Goal: Check status: Check status

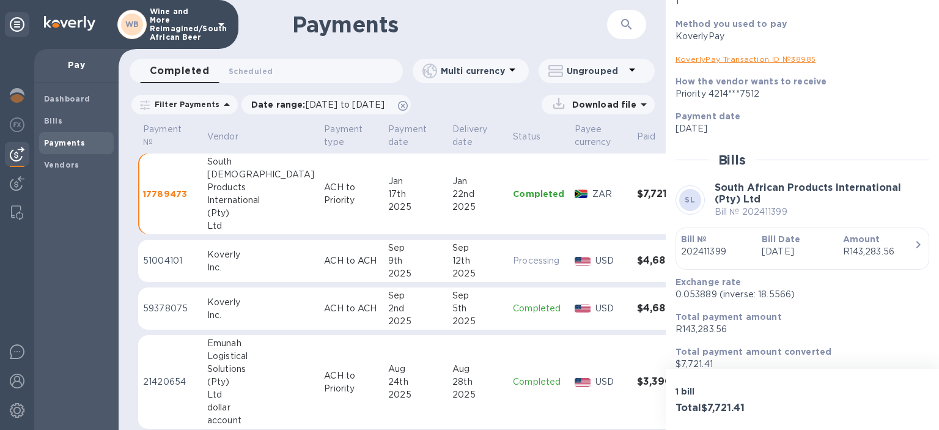
scroll to position [10, 0]
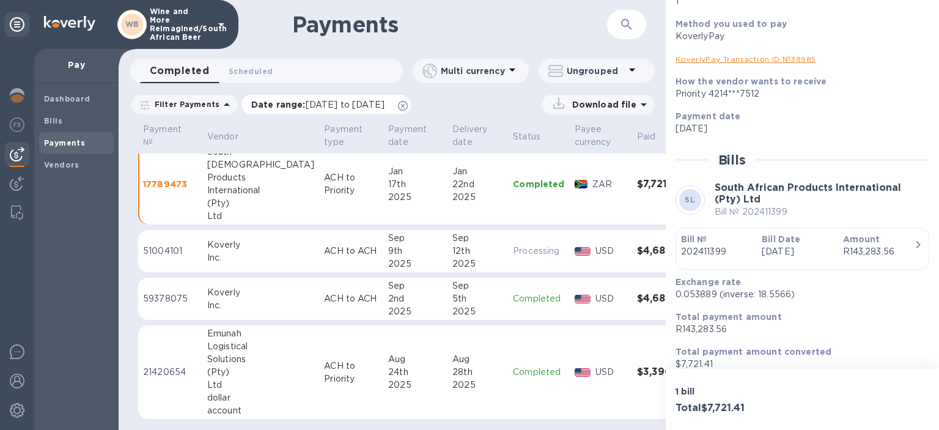
click at [408, 109] on icon at bounding box center [403, 106] width 10 height 10
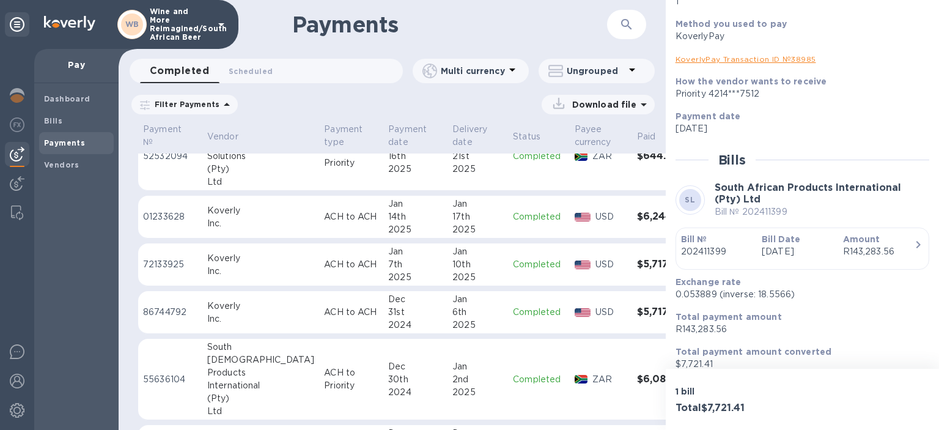
scroll to position [2983, 0]
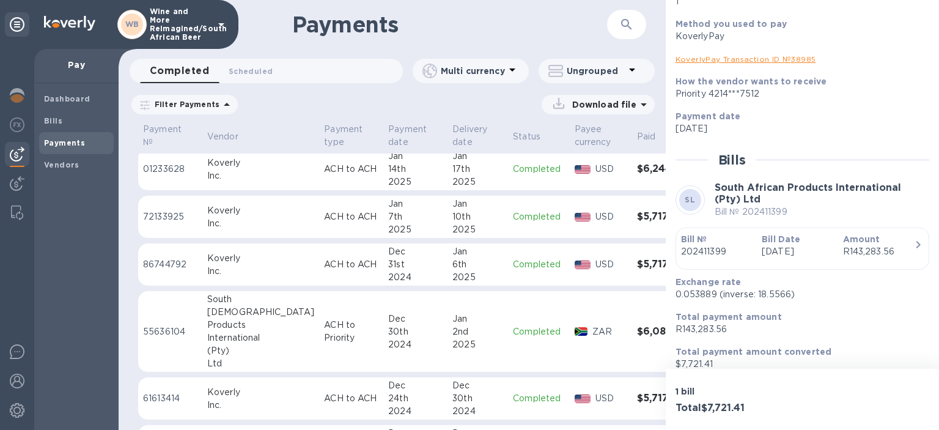
click at [637, 260] on h3 "$5,717.32" at bounding box center [666, 264] width 59 height 12
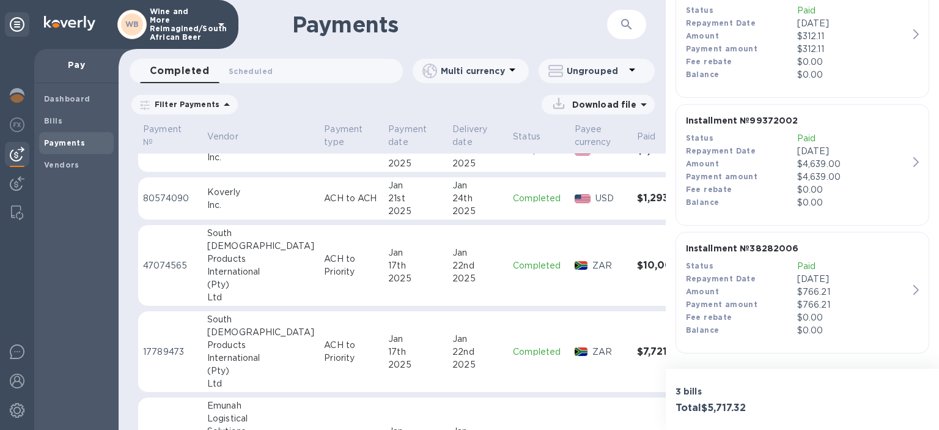
scroll to position [2560, 0]
click at [637, 263] on h3 "$10,004.46" at bounding box center [666, 266] width 59 height 12
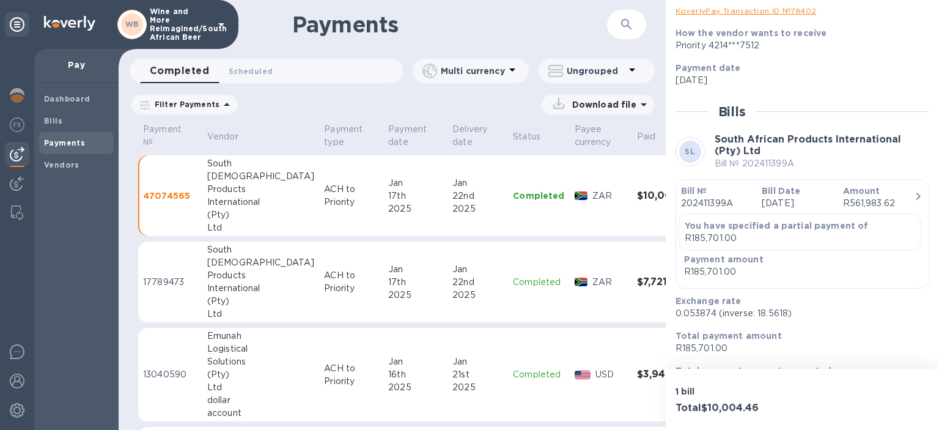
scroll to position [211, 0]
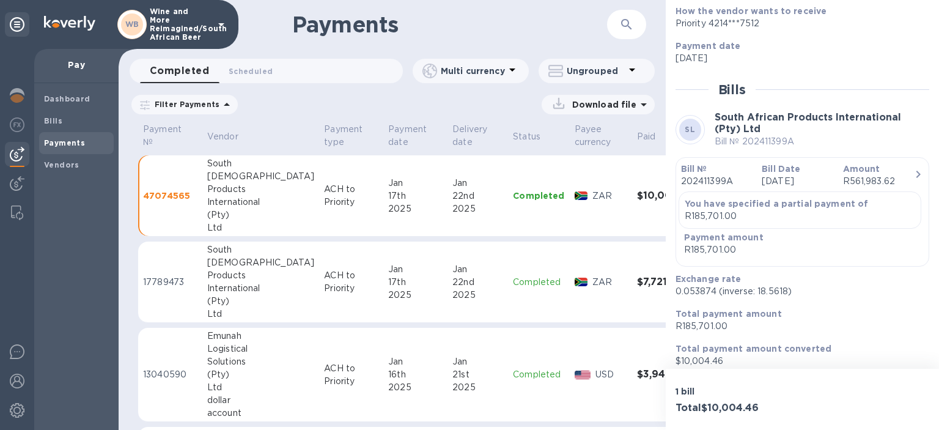
click at [164, 194] on p "47074565" at bounding box center [170, 195] width 54 height 12
click at [917, 172] on icon "button" at bounding box center [917, 174] width 15 height 15
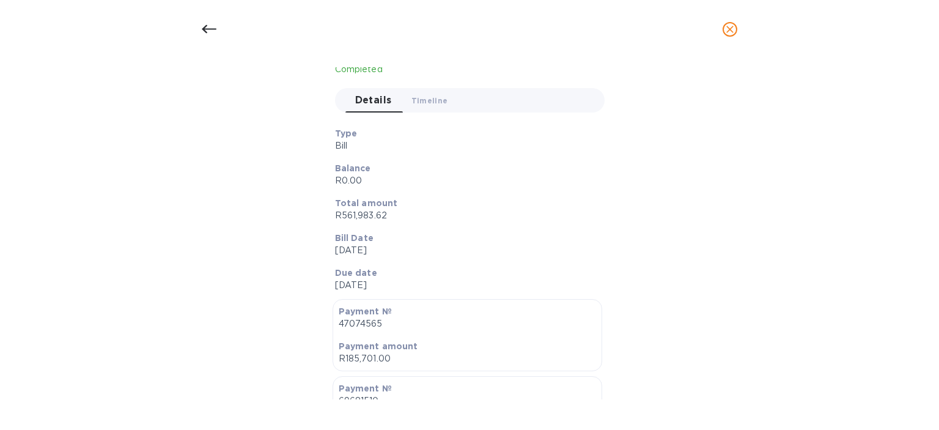
scroll to position [0, 0]
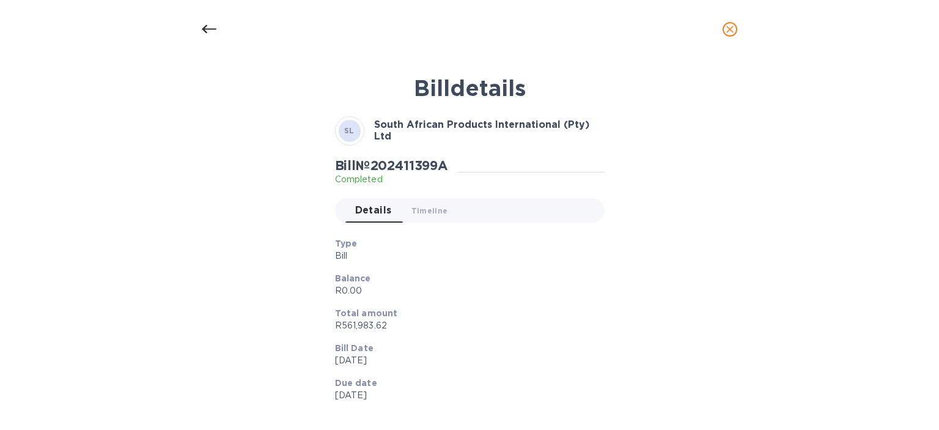
click at [210, 29] on icon at bounding box center [209, 29] width 15 height 9
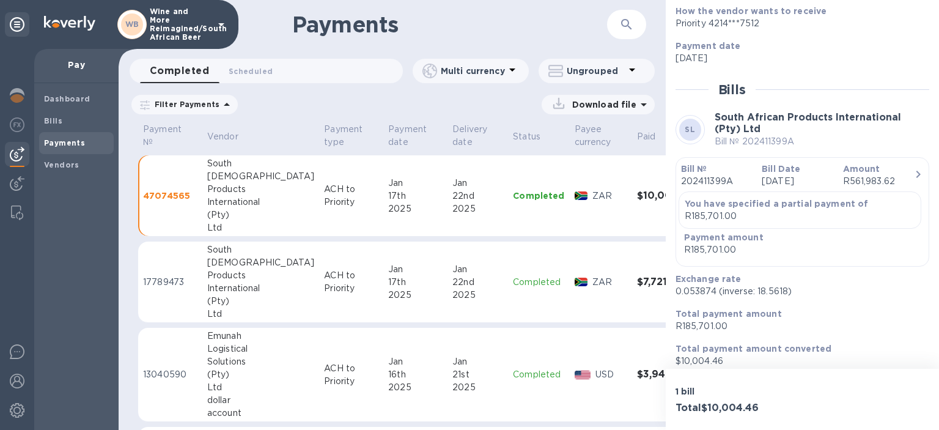
click at [167, 276] on p "17789473" at bounding box center [170, 282] width 54 height 13
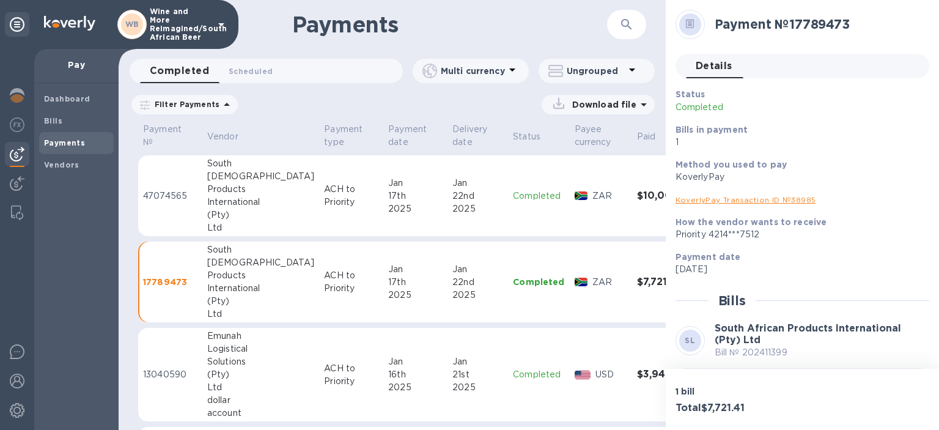
click at [764, 200] on link "KoverlyPay Transaction ID № 38985" at bounding box center [745, 199] width 141 height 9
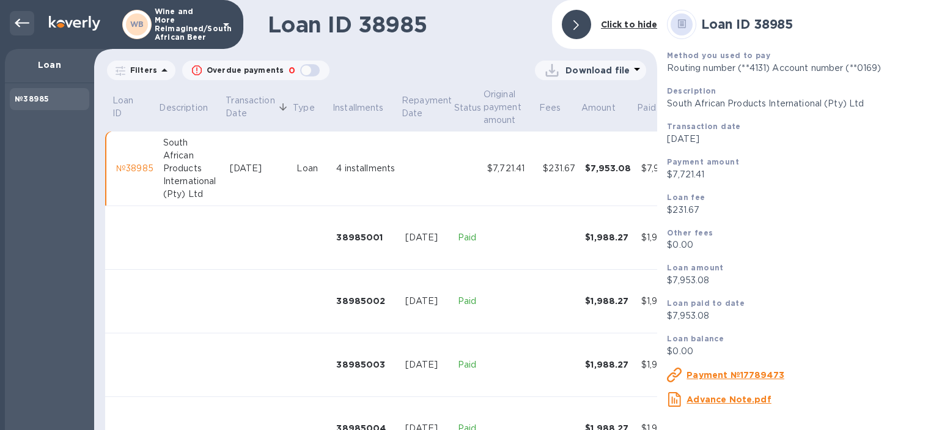
click at [20, 19] on icon at bounding box center [22, 23] width 15 height 9
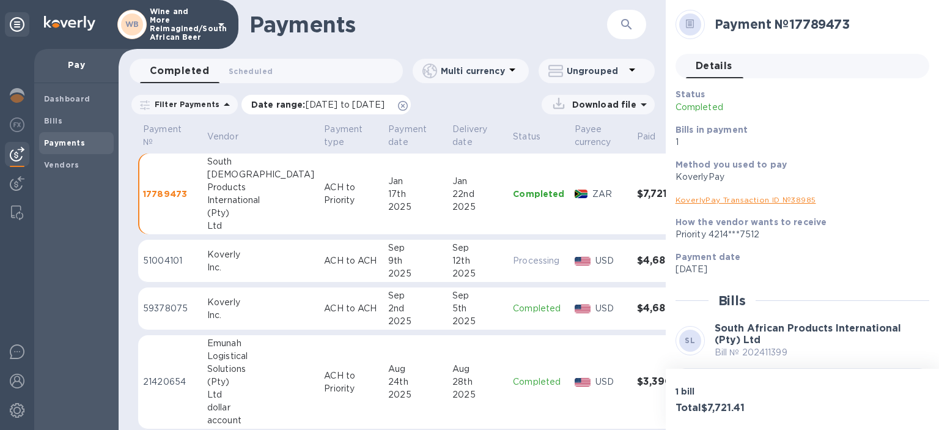
click at [408, 104] on icon at bounding box center [403, 106] width 10 height 10
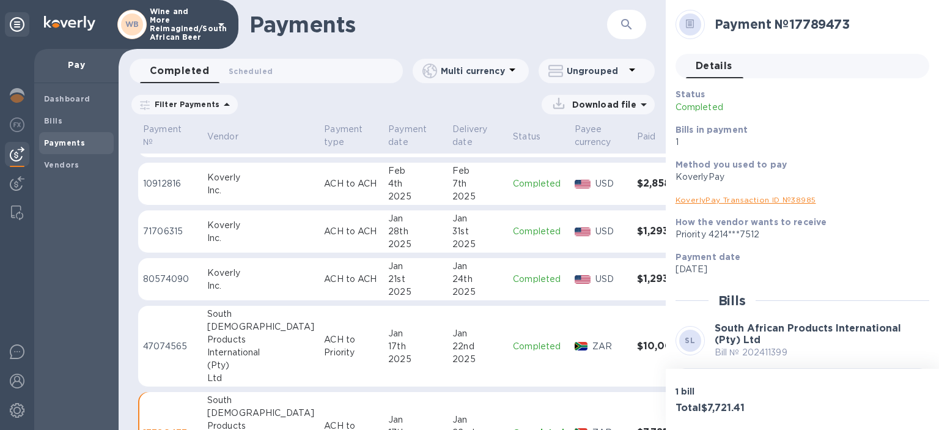
scroll to position [2551, 0]
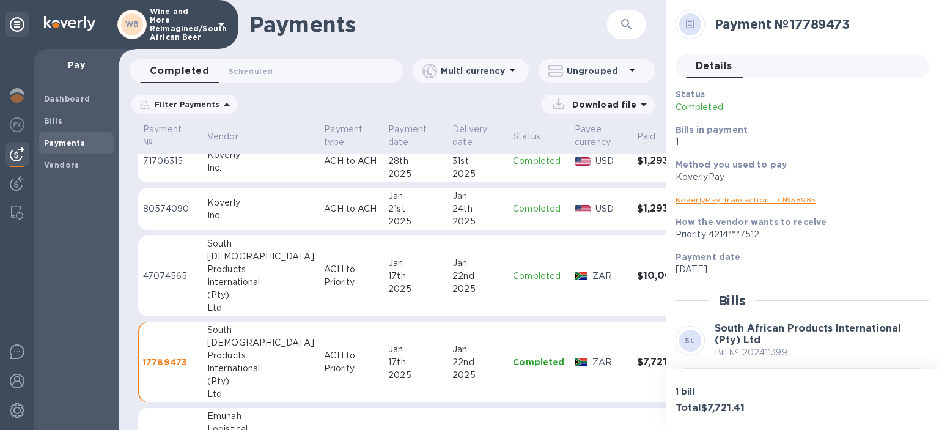
click at [153, 273] on p "47074565" at bounding box center [170, 275] width 54 height 13
click at [761, 198] on link "KoverlyPay Transaction ID № 78402" at bounding box center [745, 199] width 141 height 9
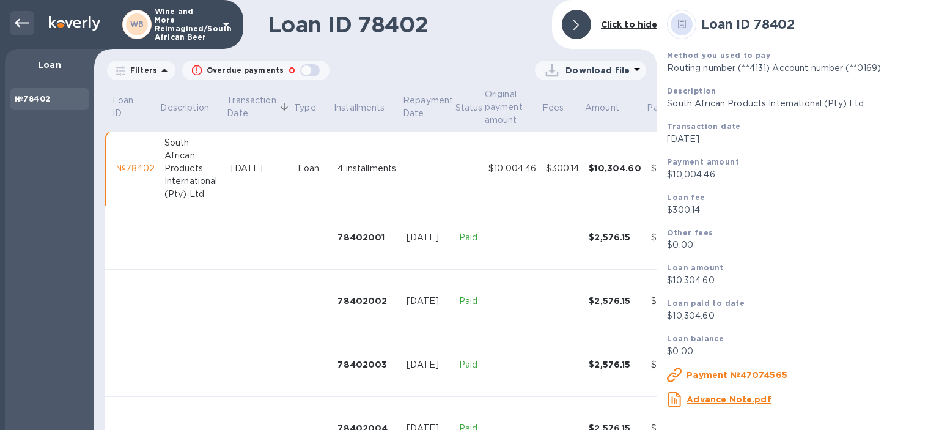
click at [21, 26] on icon at bounding box center [22, 23] width 15 height 15
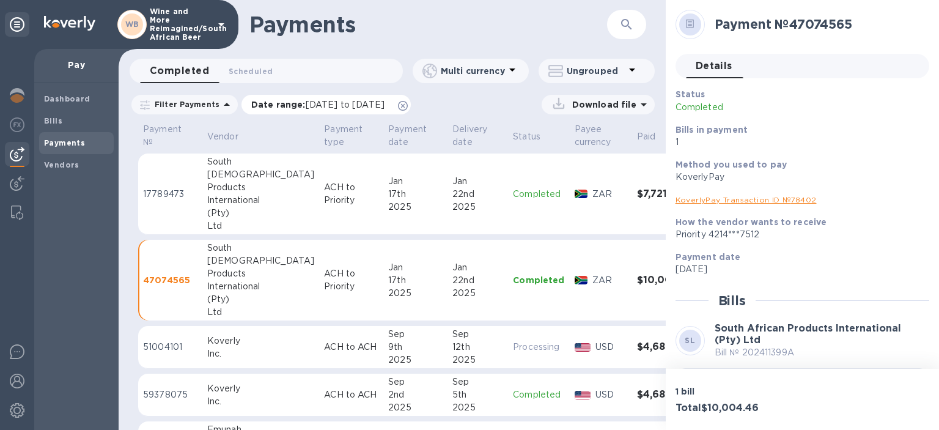
click at [408, 105] on icon at bounding box center [403, 106] width 10 height 10
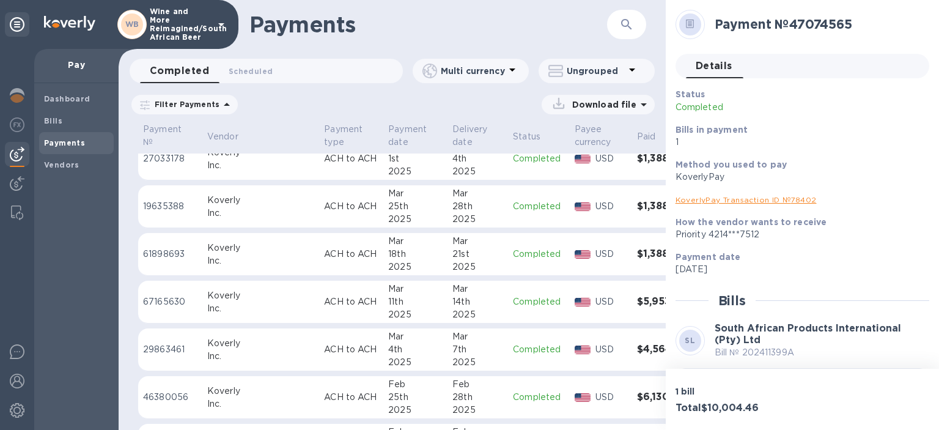
scroll to position [2058, 0]
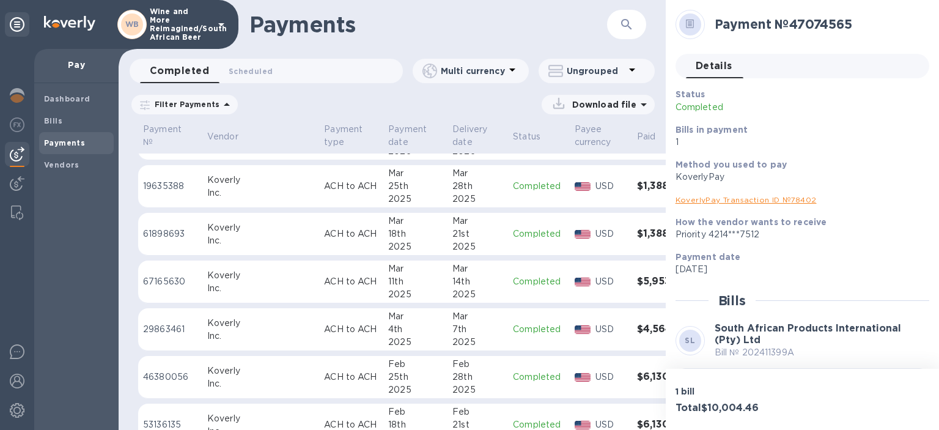
click at [637, 325] on h3 "$4,564.42" at bounding box center [666, 329] width 59 height 12
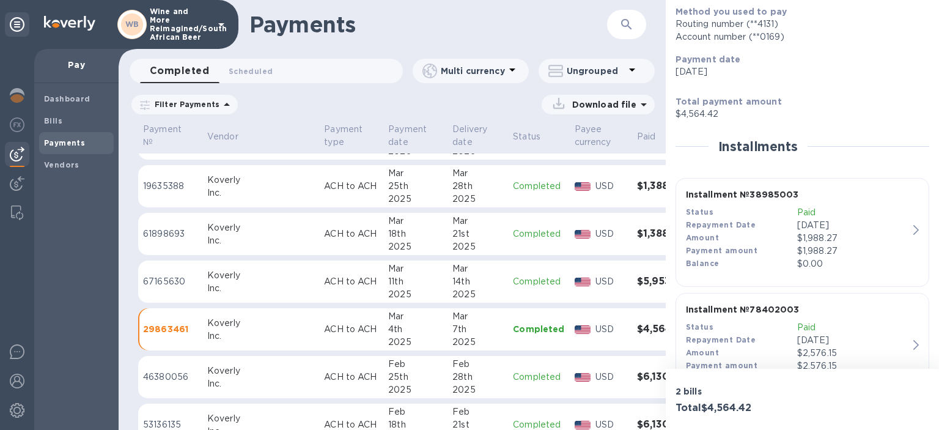
scroll to position [131, 0]
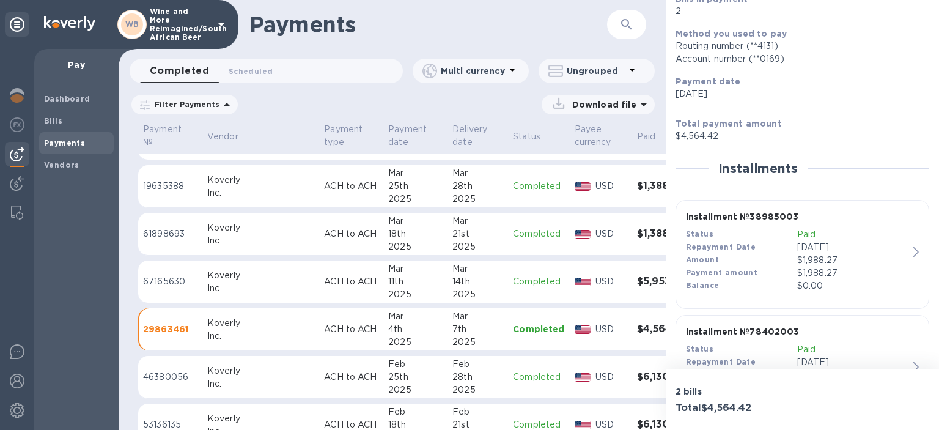
click at [637, 278] on h3 "$5,953.07" at bounding box center [666, 282] width 59 height 12
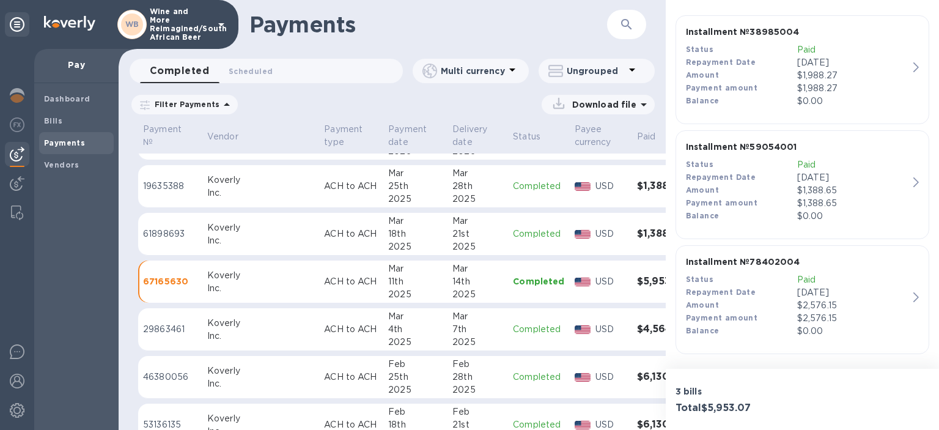
scroll to position [245, 0]
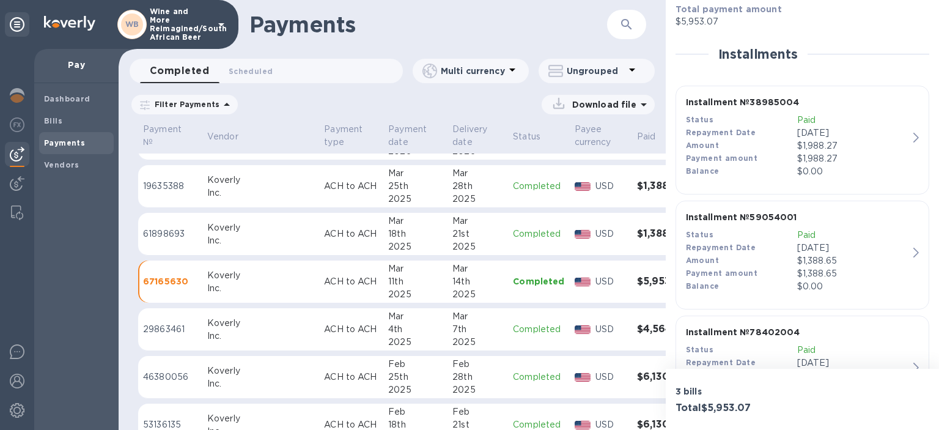
click at [918, 251] on div "button" at bounding box center [918, 252] width 10 height 10
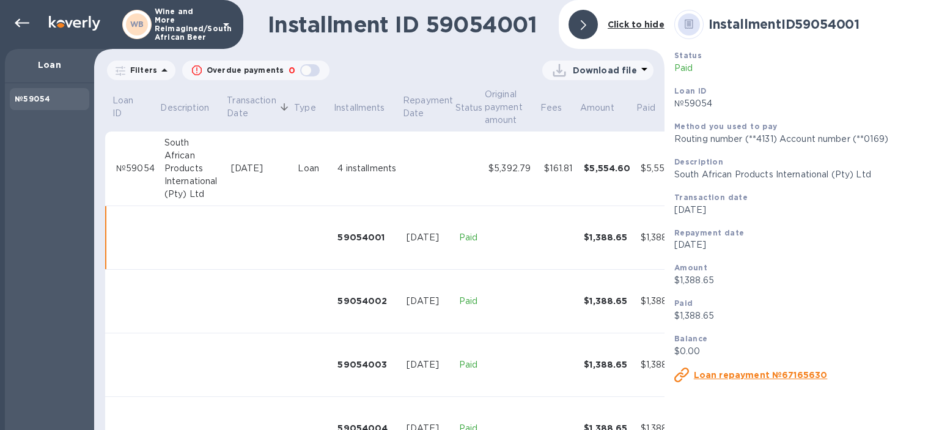
drag, startPoint x: 26, startPoint y: 23, endPoint x: 68, endPoint y: 43, distance: 46.5
click at [25, 23] on icon at bounding box center [22, 23] width 15 height 9
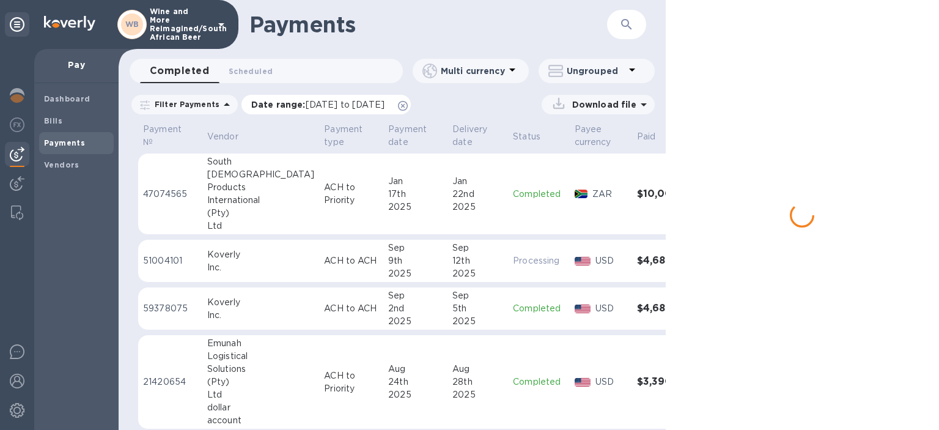
click at [408, 104] on icon at bounding box center [403, 106] width 10 height 10
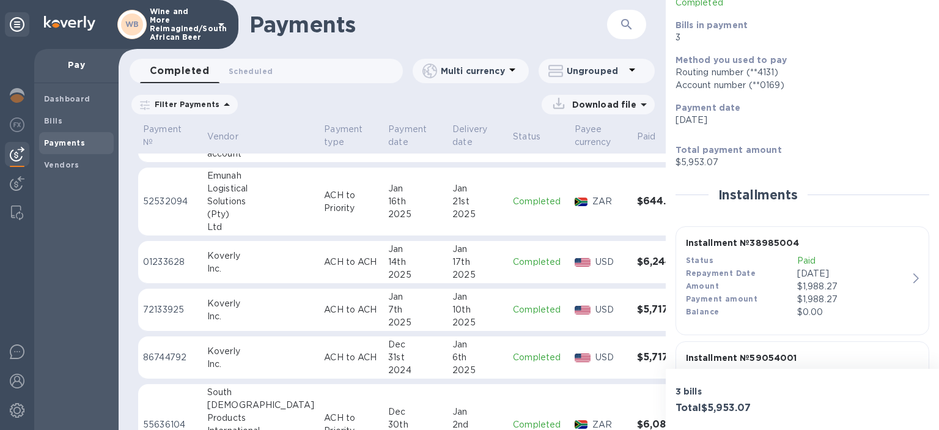
scroll to position [2921, 0]
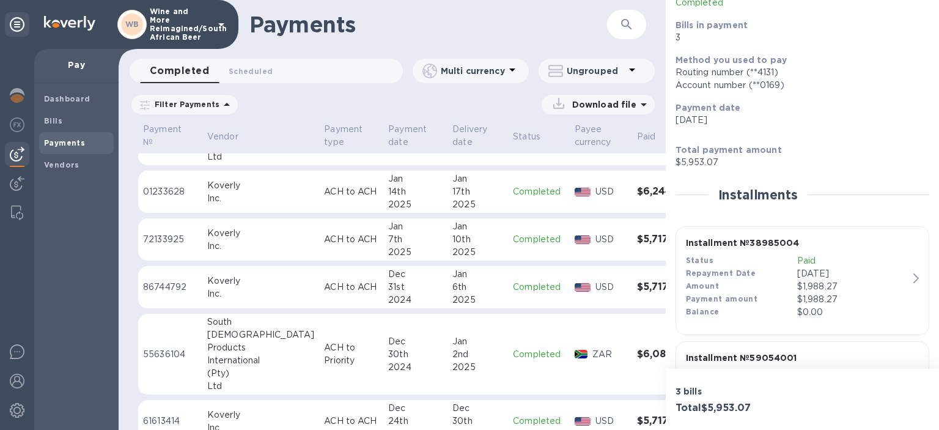
click at [166, 351] on p "55636104" at bounding box center [170, 354] width 54 height 13
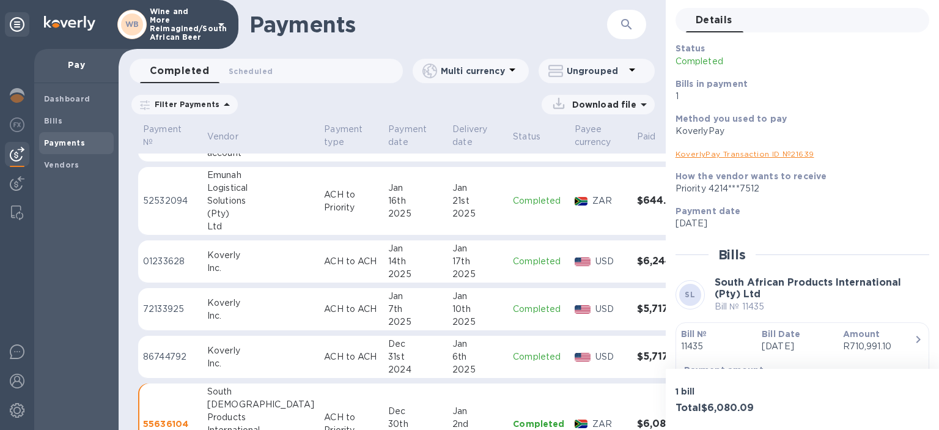
scroll to position [2851, 0]
click at [161, 307] on p "72133925" at bounding box center [170, 309] width 54 height 13
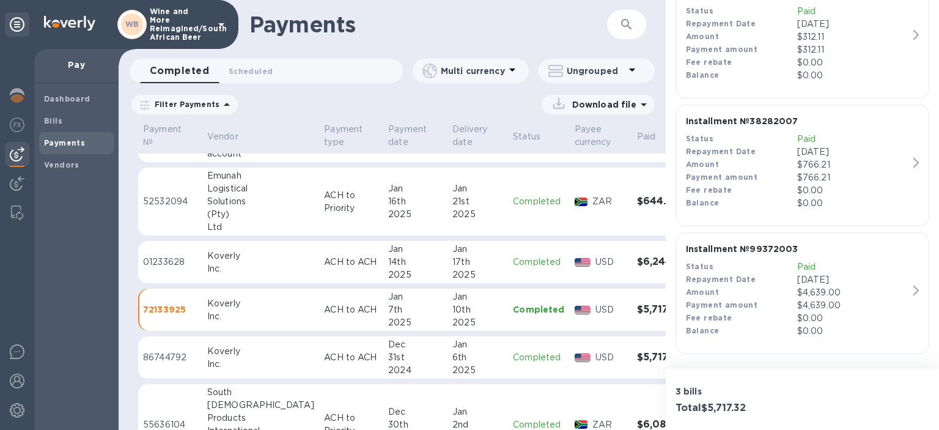
scroll to position [354, 0]
click at [915, 289] on icon "button" at bounding box center [915, 290] width 5 height 10
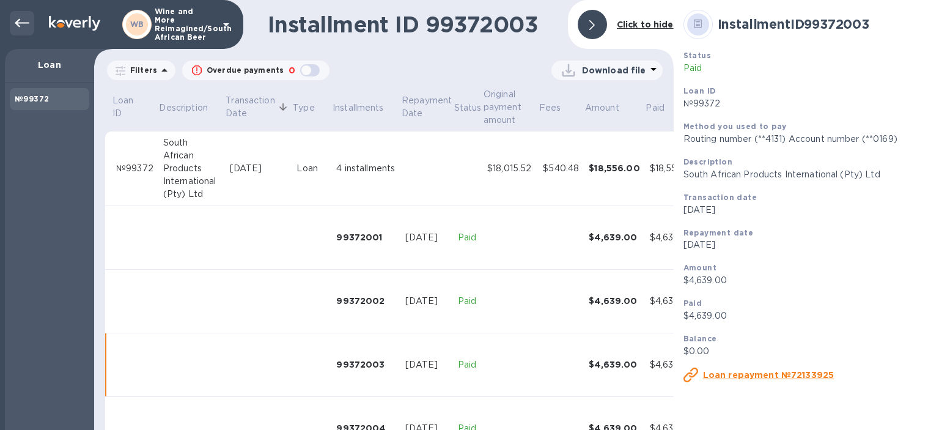
click at [27, 26] on icon at bounding box center [22, 23] width 15 height 15
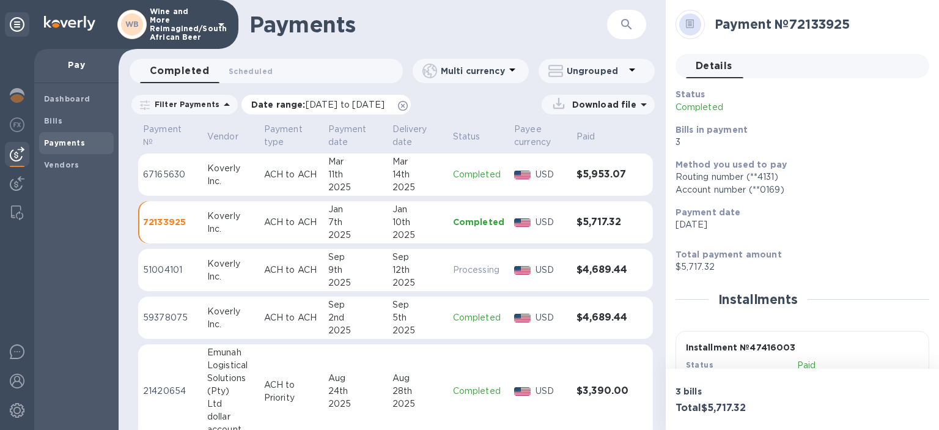
click at [408, 103] on icon at bounding box center [403, 106] width 10 height 10
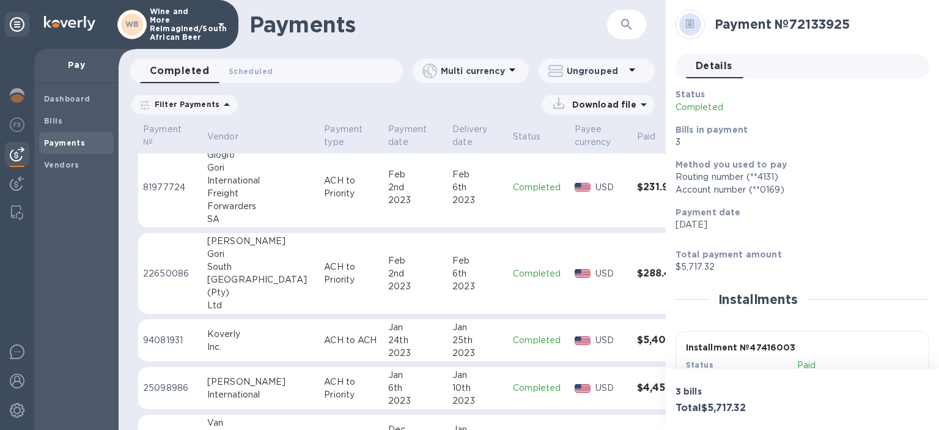
scroll to position [13424, 0]
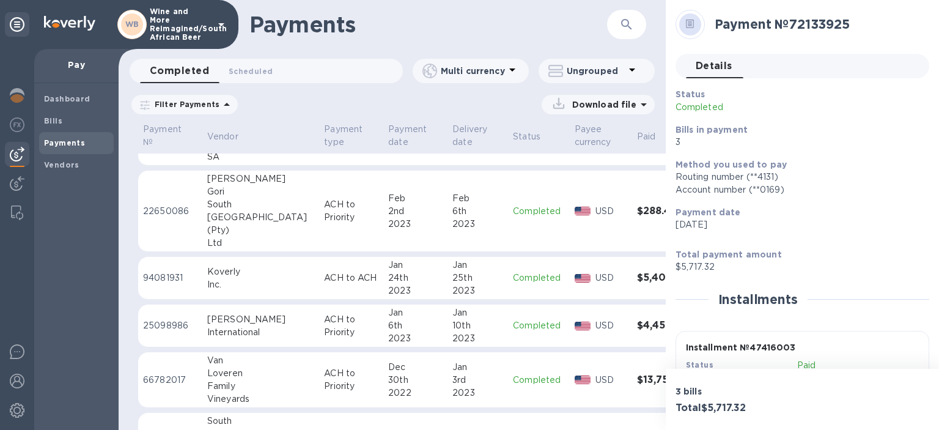
click at [637, 320] on h3 "$4,457.05" at bounding box center [666, 326] width 59 height 12
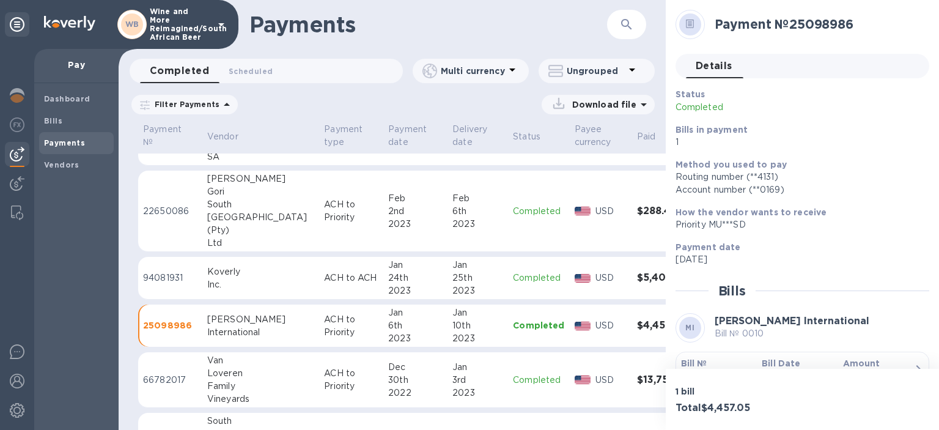
click at [637, 272] on h3 "$5,406.33" at bounding box center [666, 278] width 59 height 12
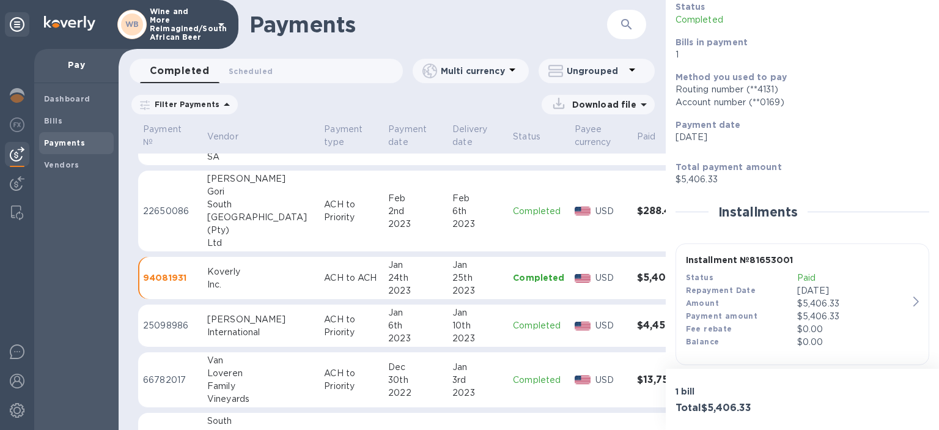
scroll to position [99, 0]
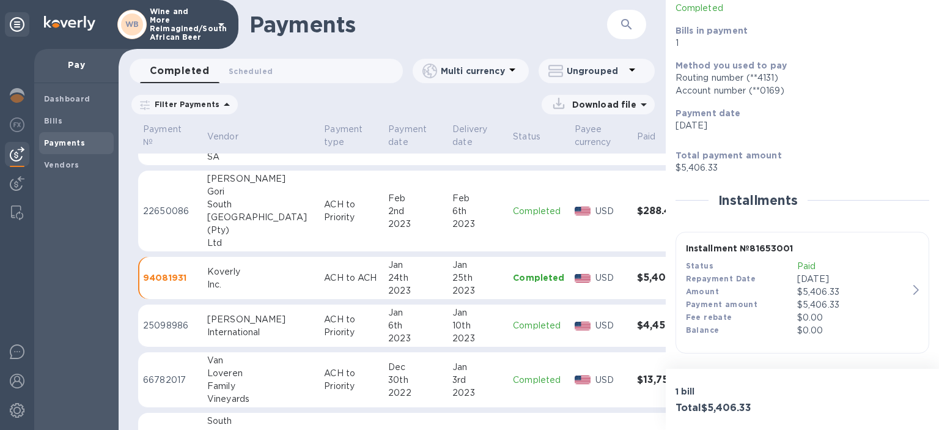
click at [637, 374] on h3 "$13,759.08" at bounding box center [666, 380] width 59 height 12
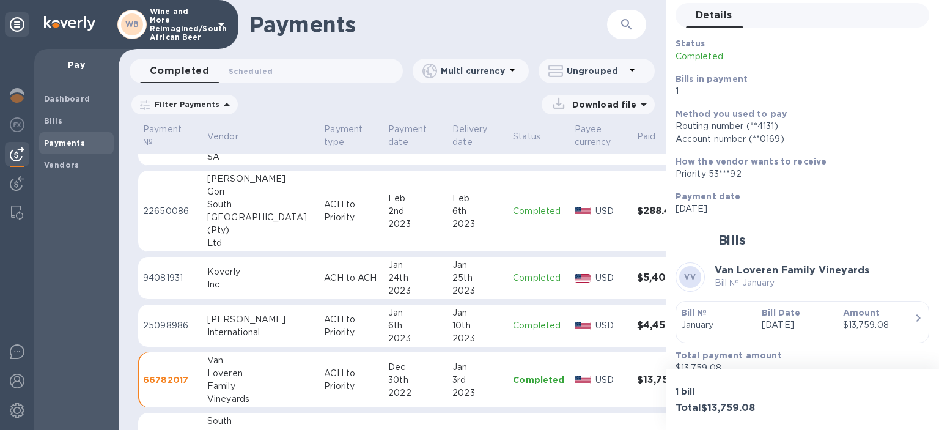
scroll to position [66, 0]
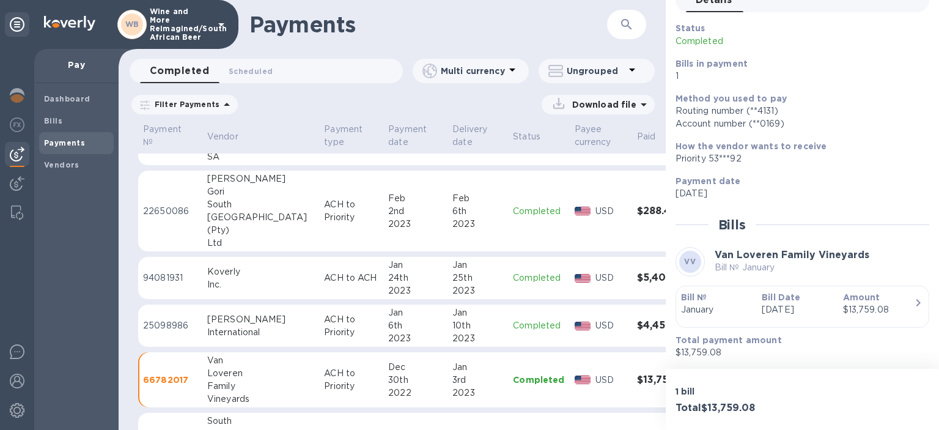
click at [637, 205] on h3 "$288.40" at bounding box center [666, 211] width 59 height 12
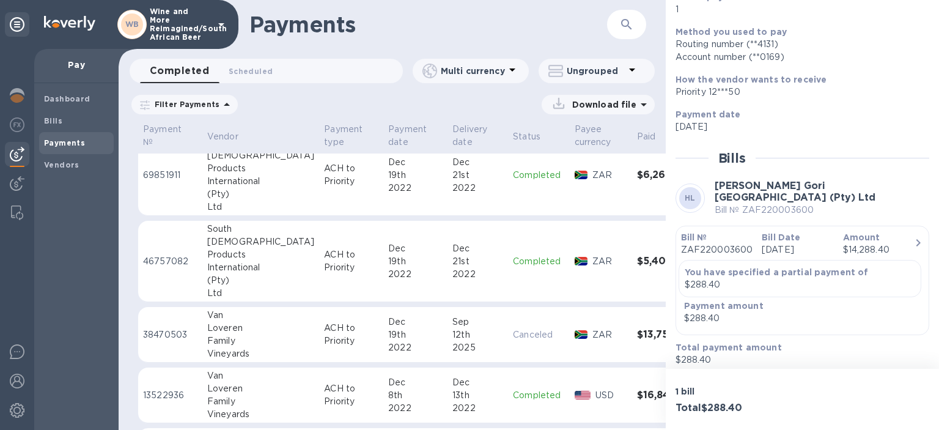
scroll to position [13705, 0]
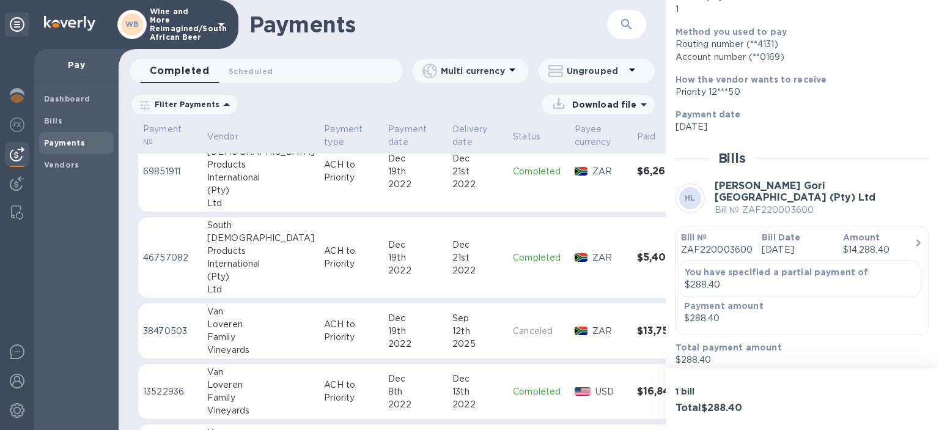
click at [637, 325] on h3 "$13,759.08" at bounding box center [666, 331] width 59 height 12
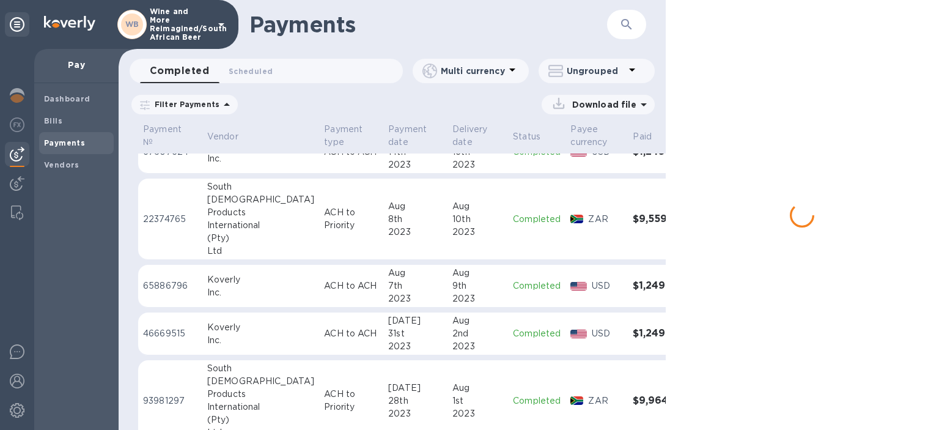
scroll to position [10585, 0]
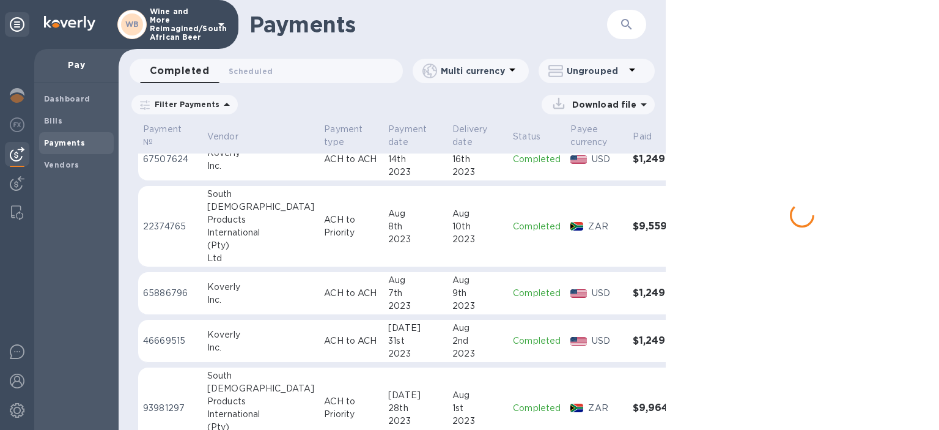
click at [632, 335] on h3 "$1,249.56" at bounding box center [661, 341] width 59 height 12
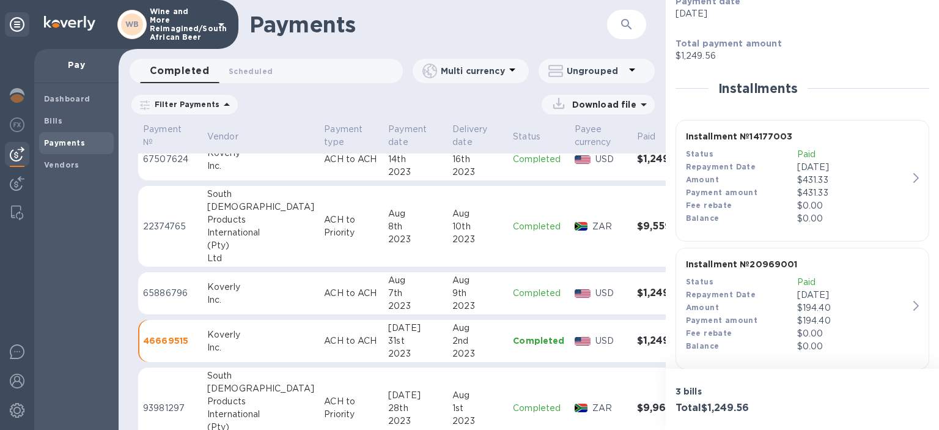
scroll to position [281, 0]
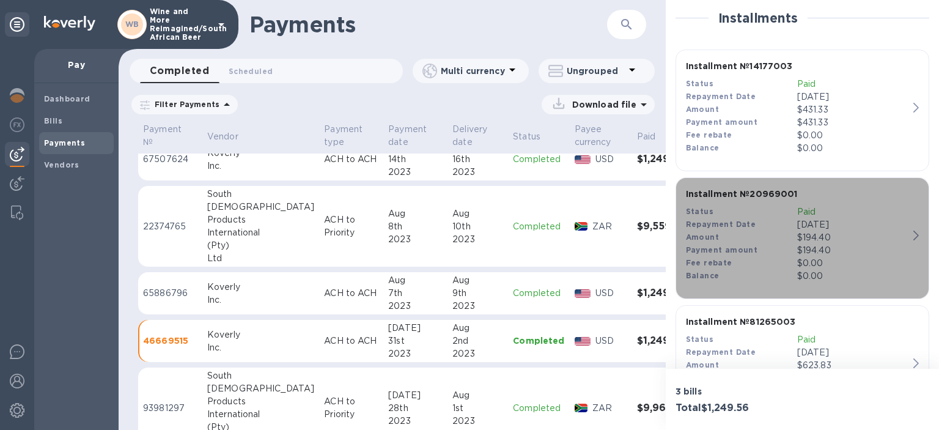
click at [913, 233] on div "Installment № 20969001 Status Paid Repayment Date [DATE] Amount $194.40 Payment…" at bounding box center [797, 235] width 232 height 104
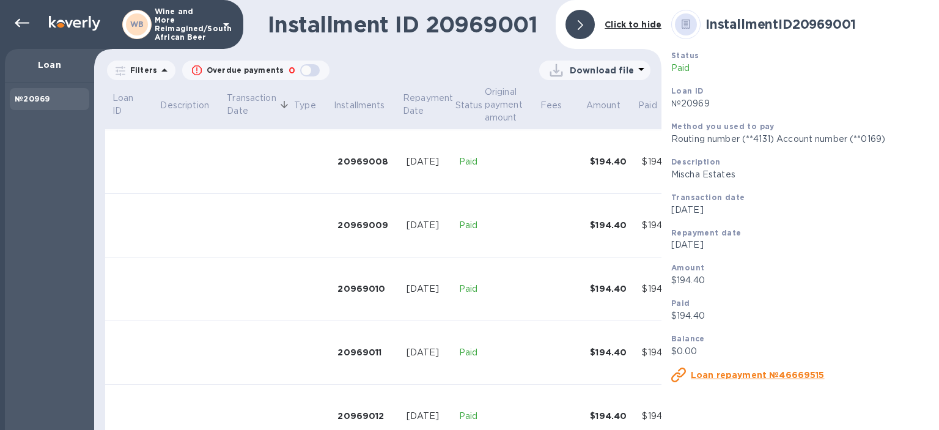
scroll to position [228, 0]
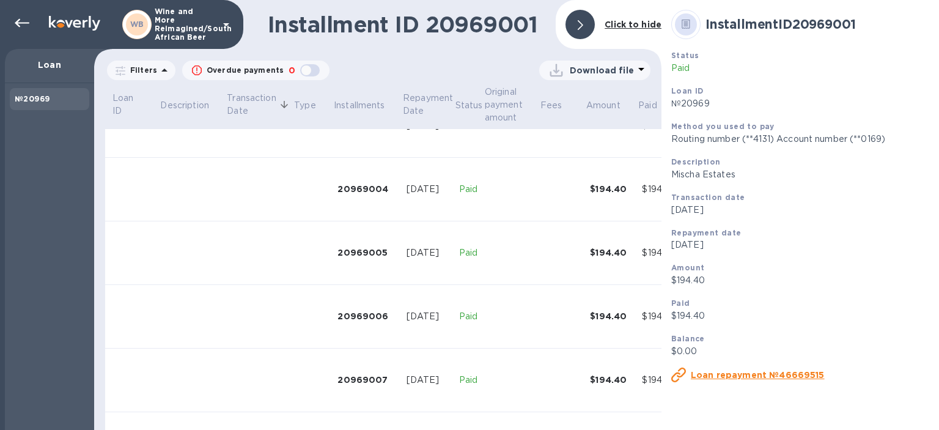
click at [725, 376] on u "Loan repayment №46669515" at bounding box center [757, 375] width 134 height 10
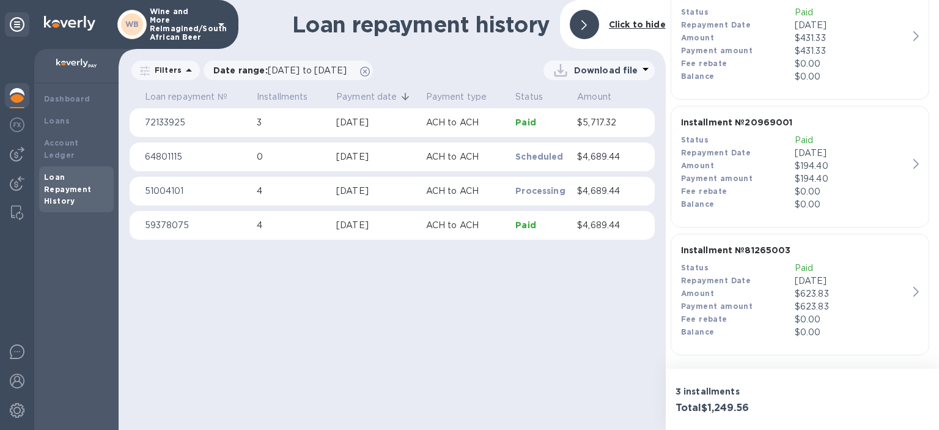
scroll to position [288, 0]
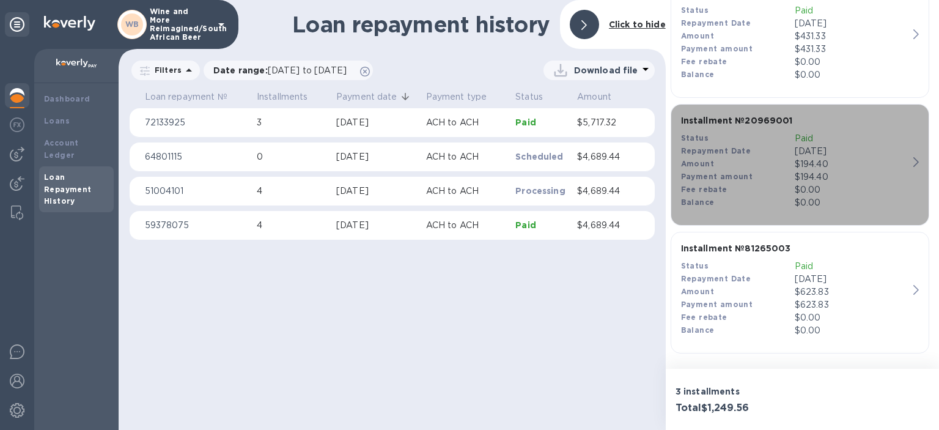
click at [912, 164] on div "Installment № 20969001 Status Paid Repayment Date [DATE] Amount $194.40 Payment…" at bounding box center [794, 161] width 237 height 104
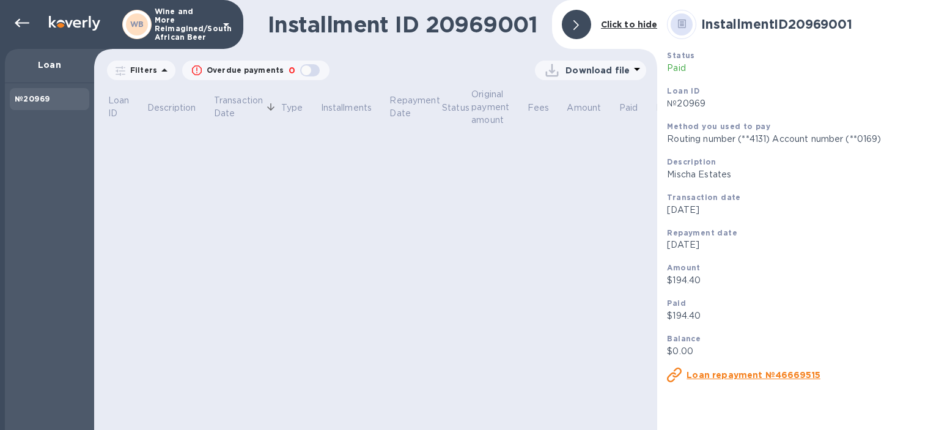
click at [703, 376] on u "Loan repayment №46669515" at bounding box center [753, 375] width 134 height 10
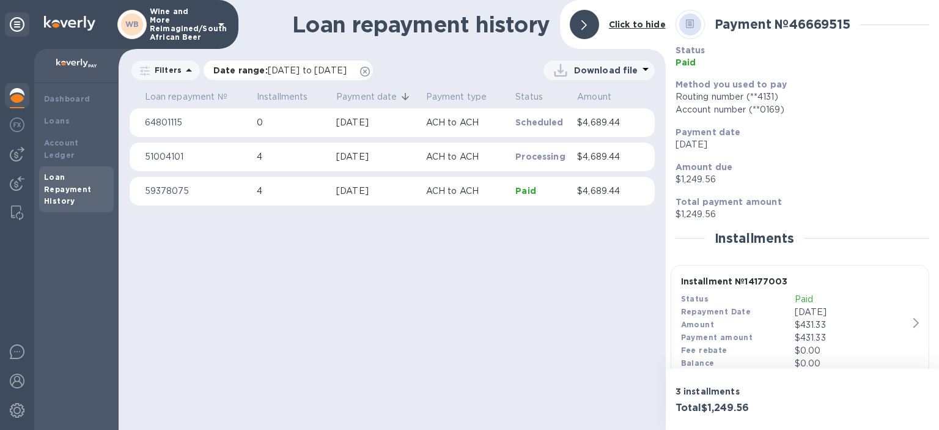
click at [370, 68] on icon at bounding box center [365, 72] width 10 height 10
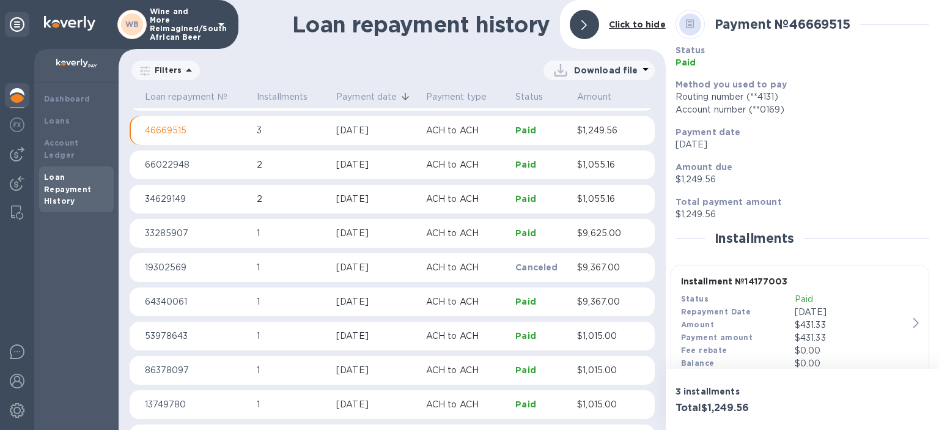
scroll to position [2728, 0]
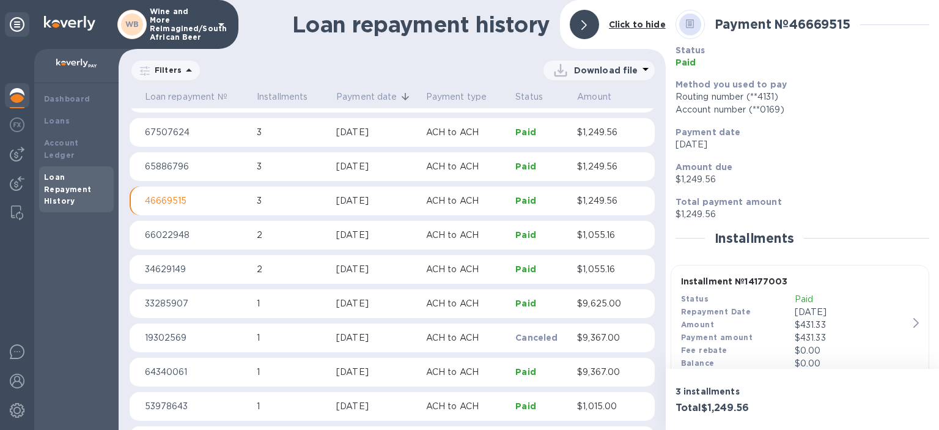
click at [599, 199] on p "$1,249.56" at bounding box center [603, 200] width 52 height 13
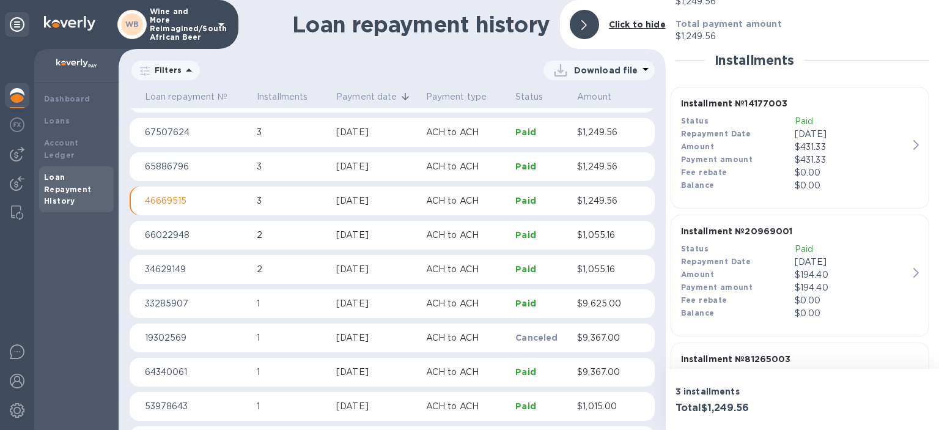
scroll to position [211, 0]
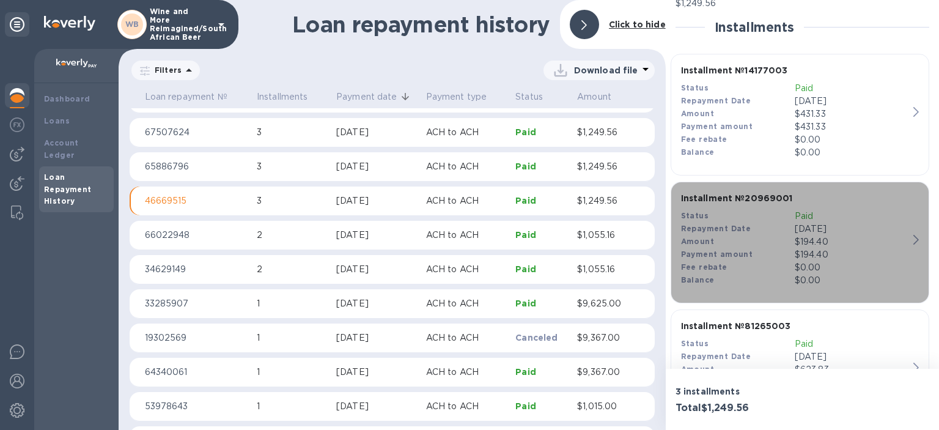
click at [915, 238] on icon "button" at bounding box center [915, 240] width 5 height 10
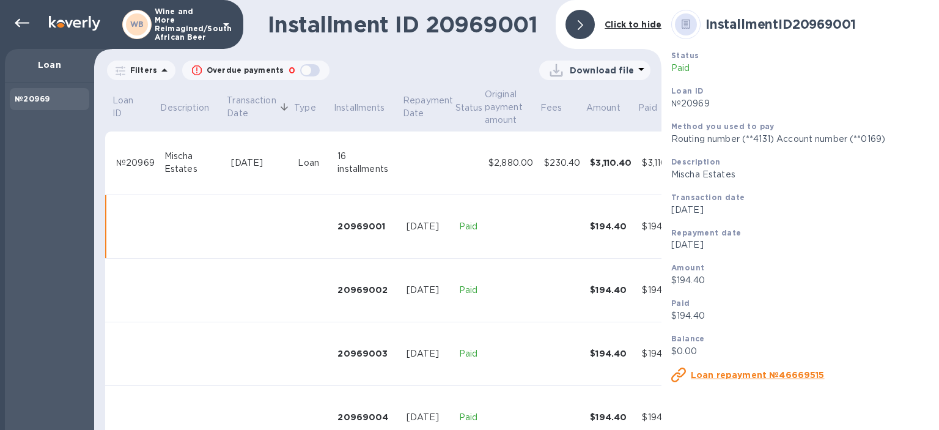
click at [606, 163] on div "$3,110.40" at bounding box center [611, 162] width 42 height 12
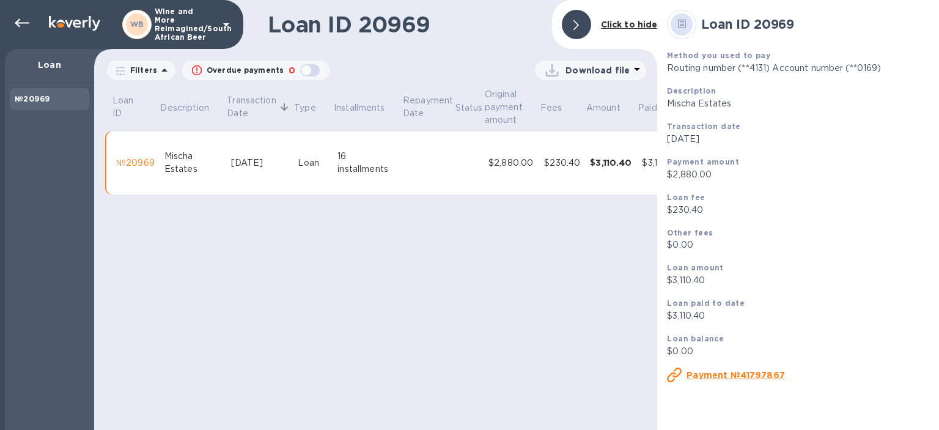
click at [722, 377] on u "Payment №41797867" at bounding box center [735, 375] width 98 height 10
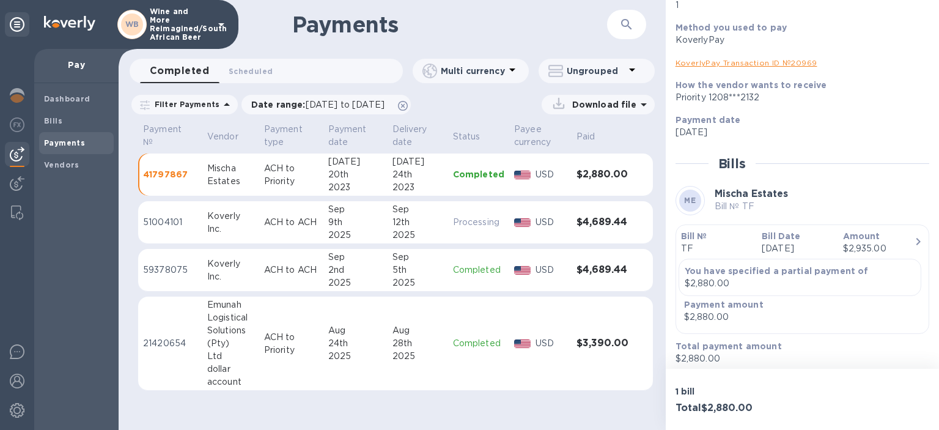
scroll to position [142, 0]
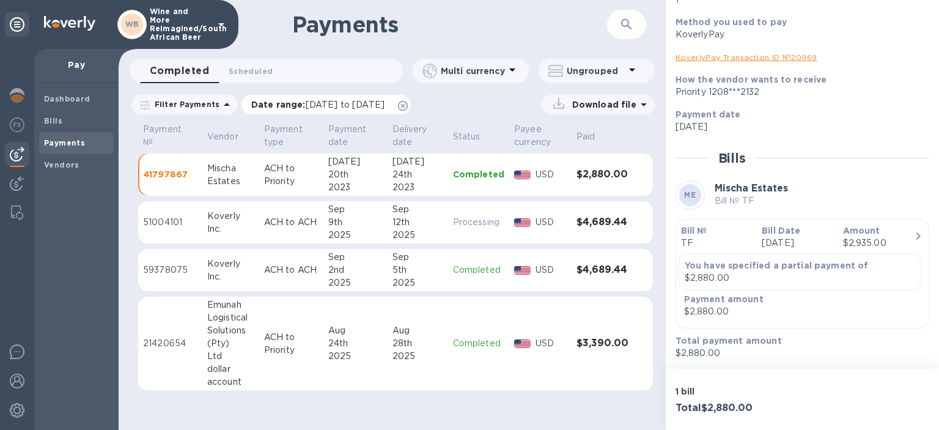
click at [408, 106] on icon at bounding box center [403, 106] width 10 height 10
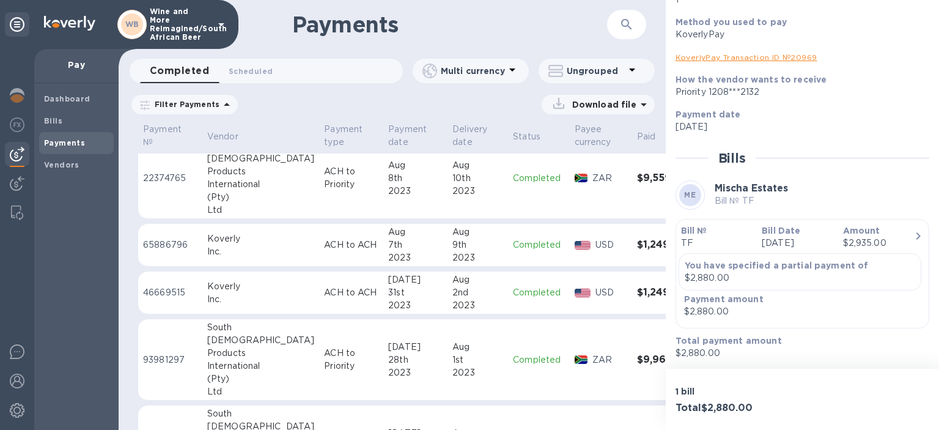
scroll to position [10635, 0]
click at [637, 238] on h3 "$1,249.56" at bounding box center [666, 244] width 59 height 12
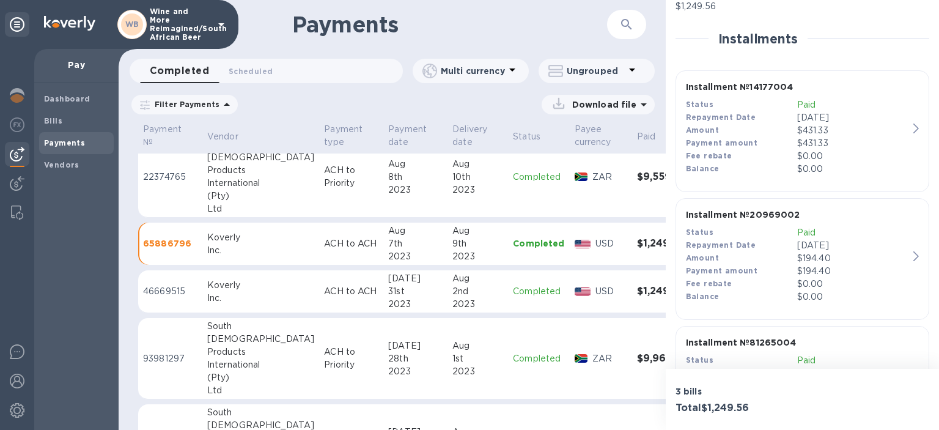
scroll to position [281, 0]
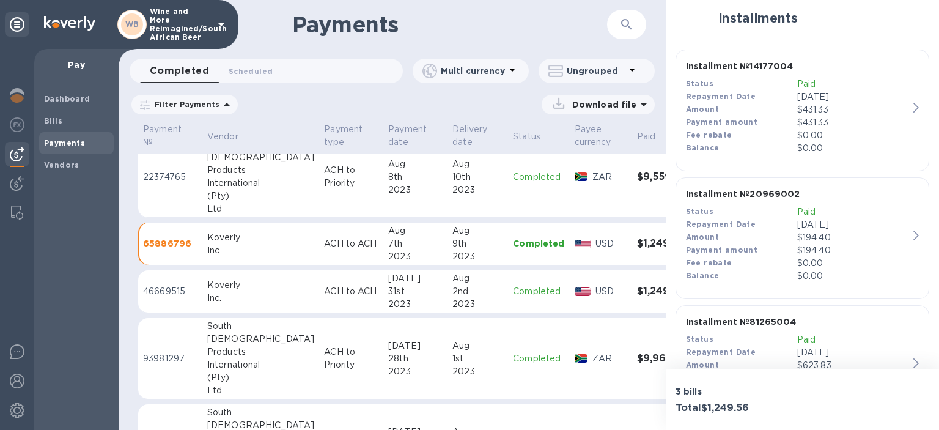
click at [916, 234] on icon "button" at bounding box center [915, 235] width 5 height 10
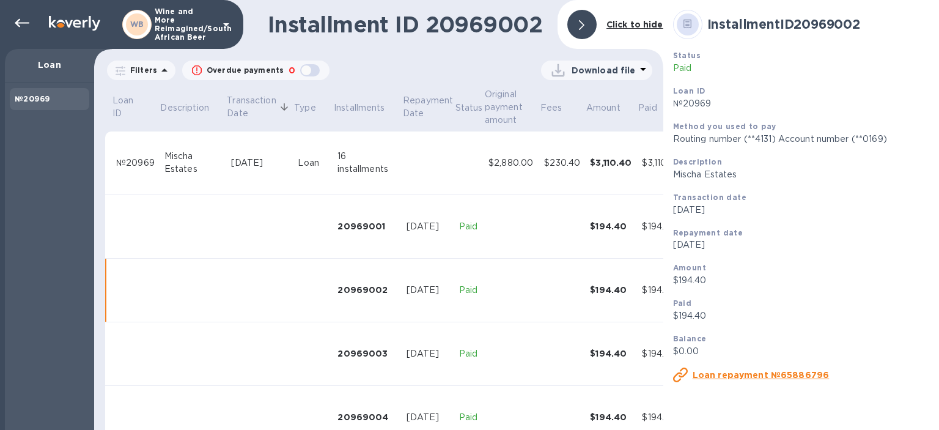
click at [617, 161] on div "$3,110.40" at bounding box center [611, 162] width 42 height 12
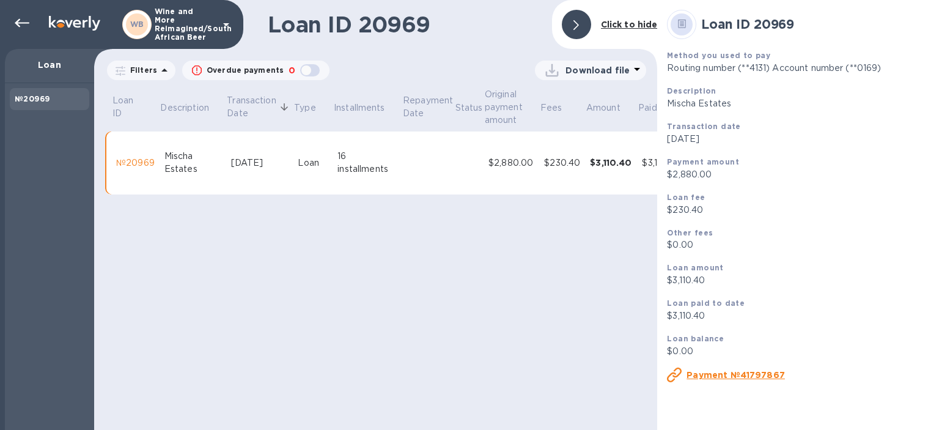
click at [617, 160] on div "$3,110.40" at bounding box center [611, 162] width 42 height 12
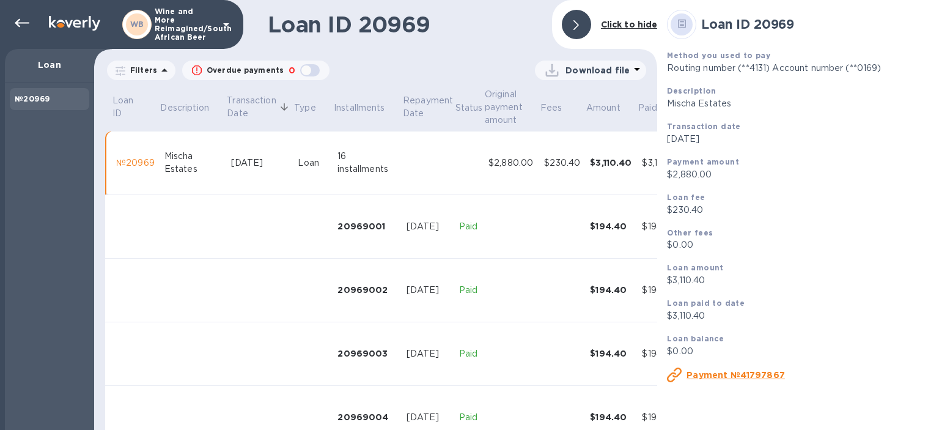
click at [617, 160] on div "$3,110.40" at bounding box center [611, 162] width 42 height 12
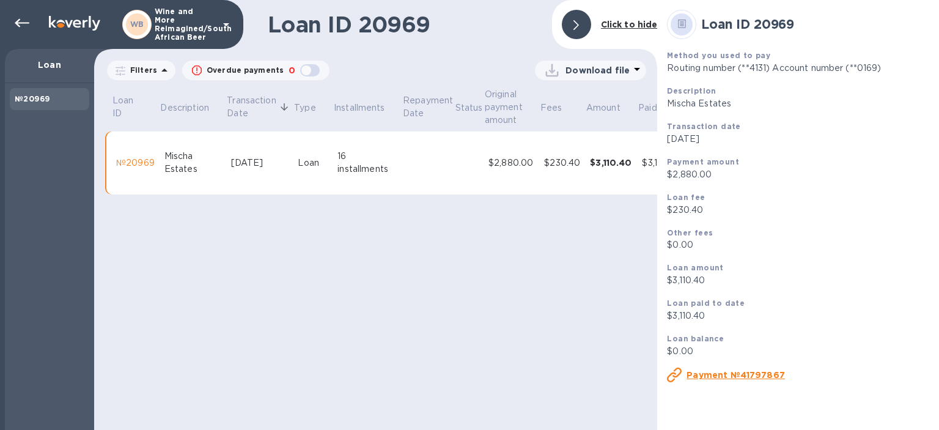
click at [723, 371] on u "Payment №41797867" at bounding box center [735, 375] width 98 height 10
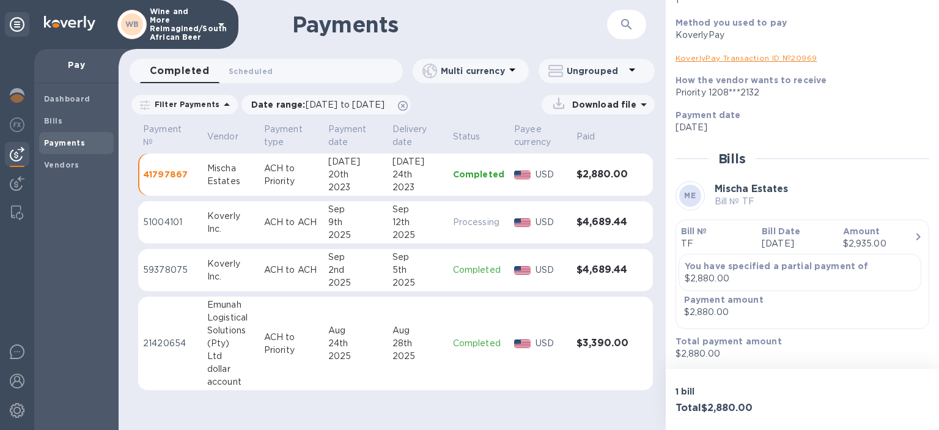
scroll to position [142, 0]
